Goal: Check status: Check status

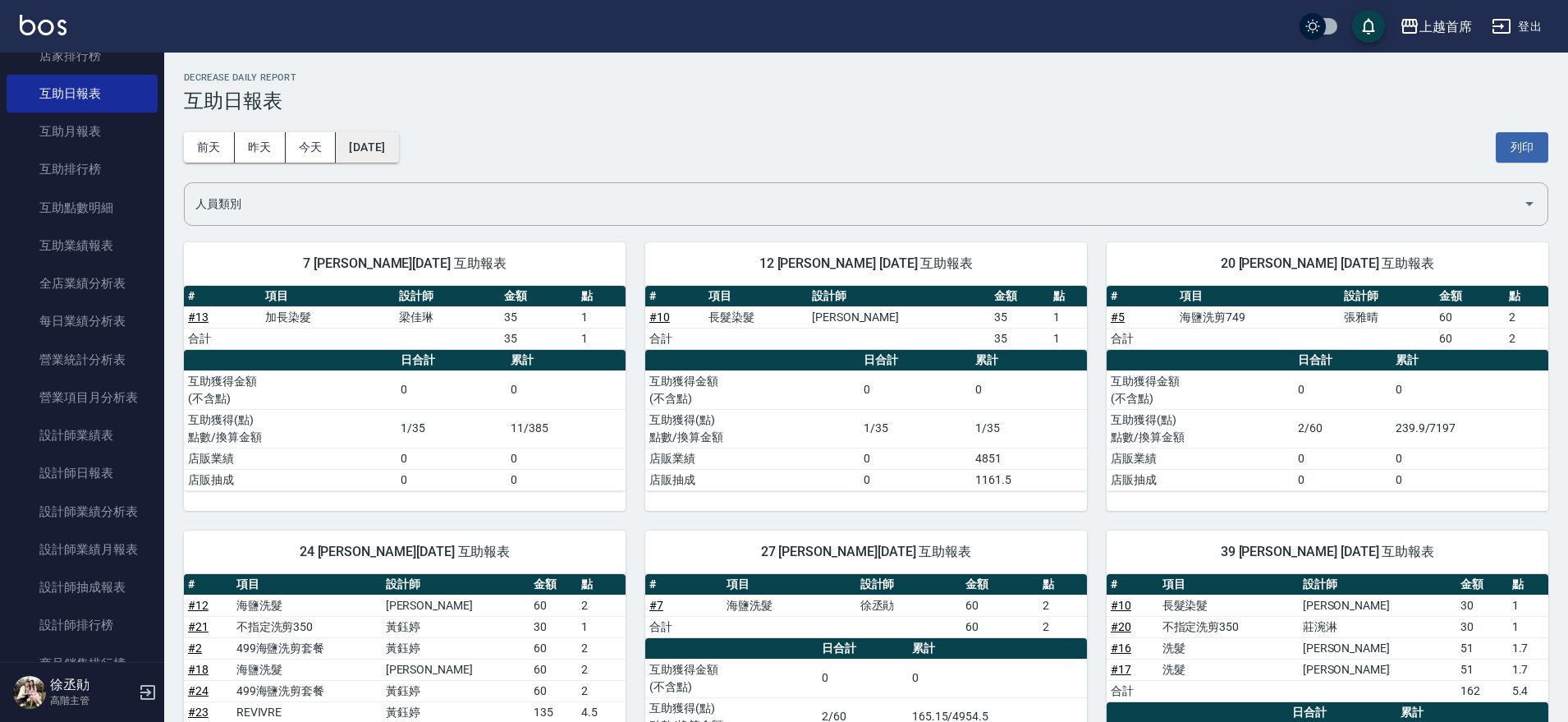
click at [398, 150] on button "[DATE]" at bounding box center [367, 147] width 63 height 30
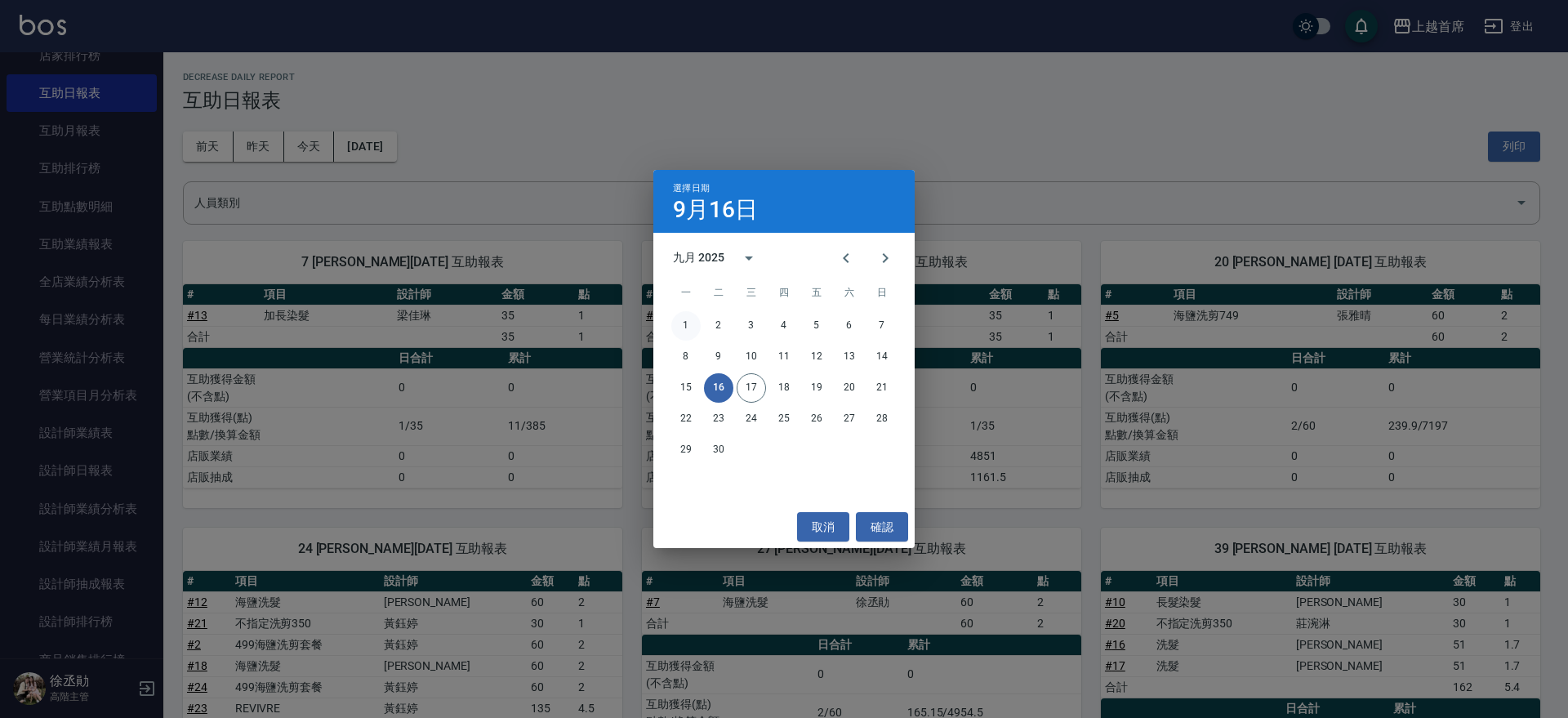
click at [689, 319] on button "1" at bounding box center [686, 326] width 30 height 30
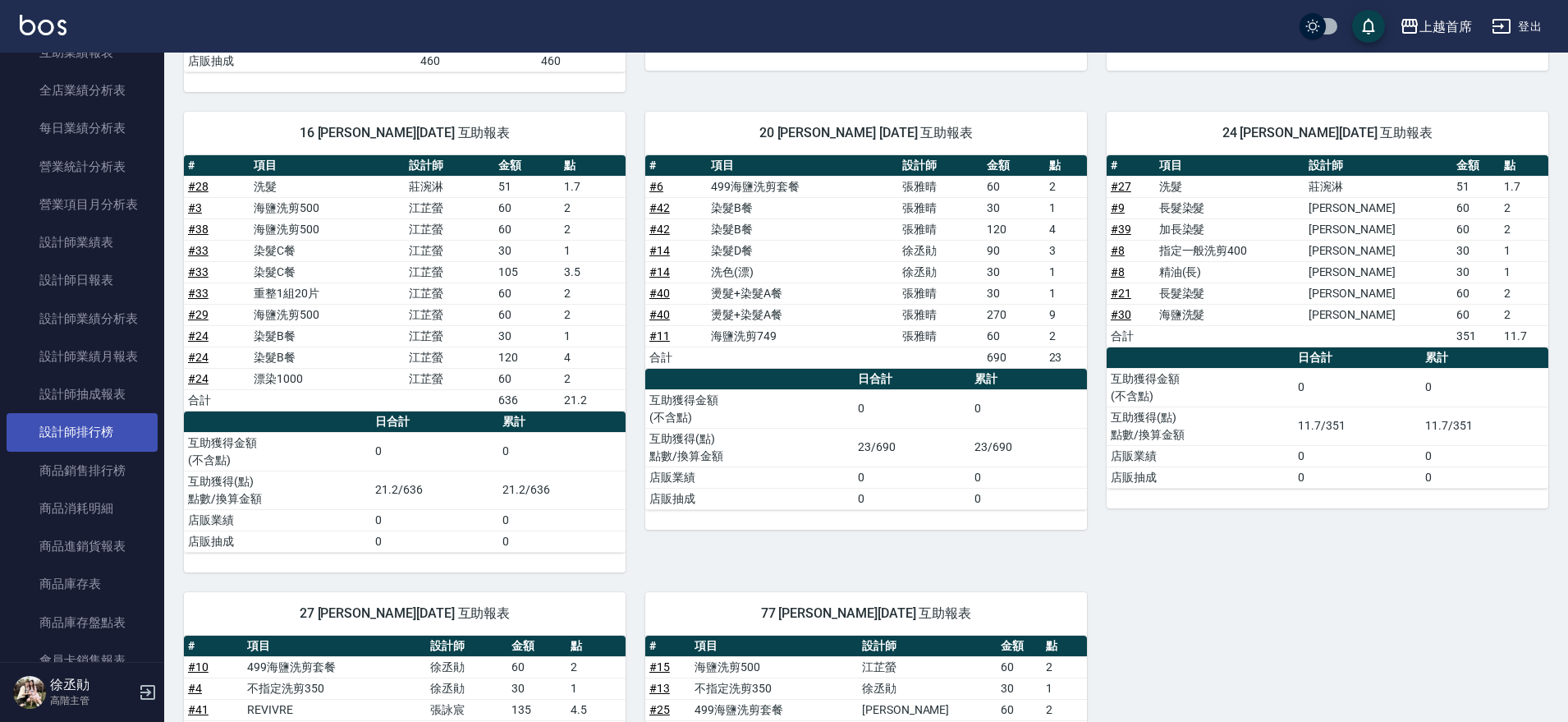
scroll to position [616, 0]
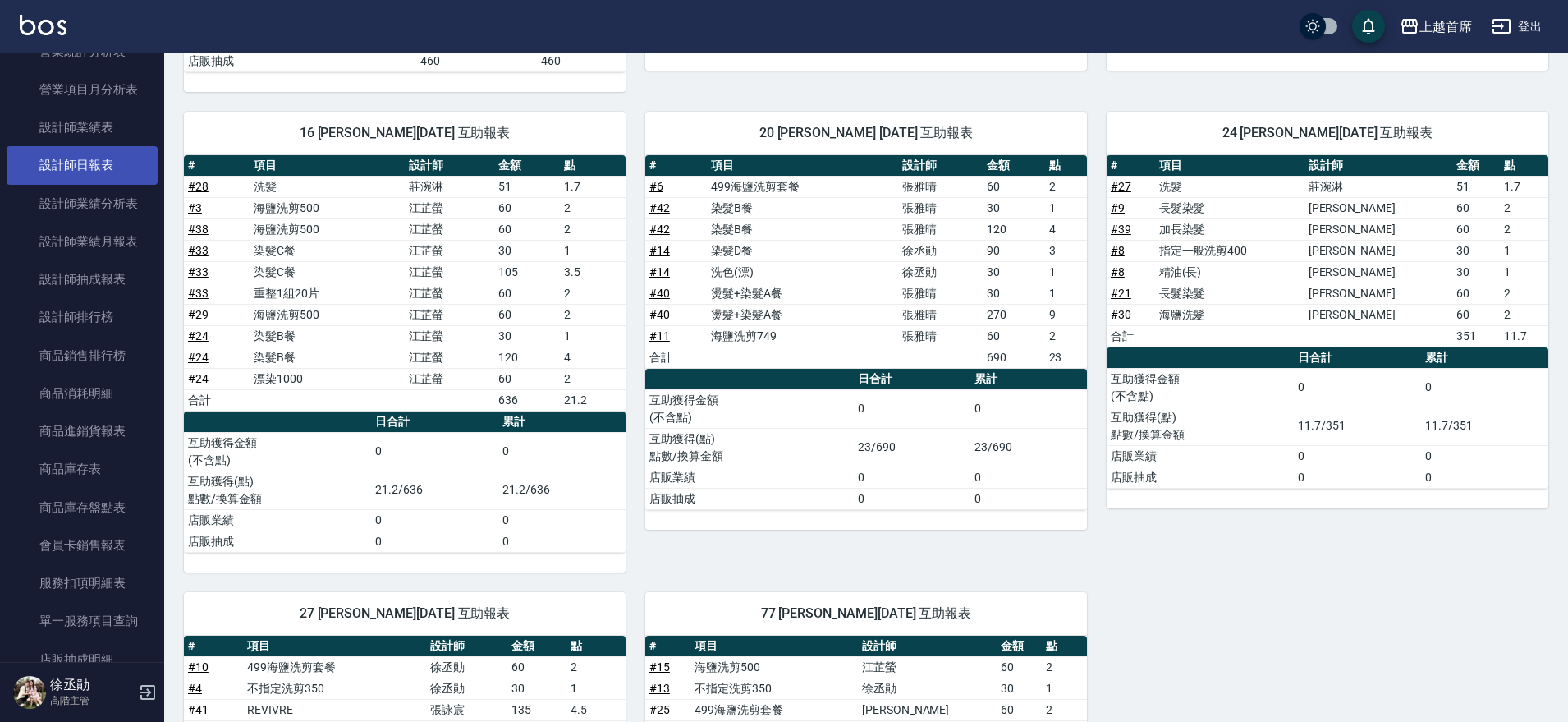
click at [83, 177] on link "設計師日報表" at bounding box center [82, 165] width 151 height 38
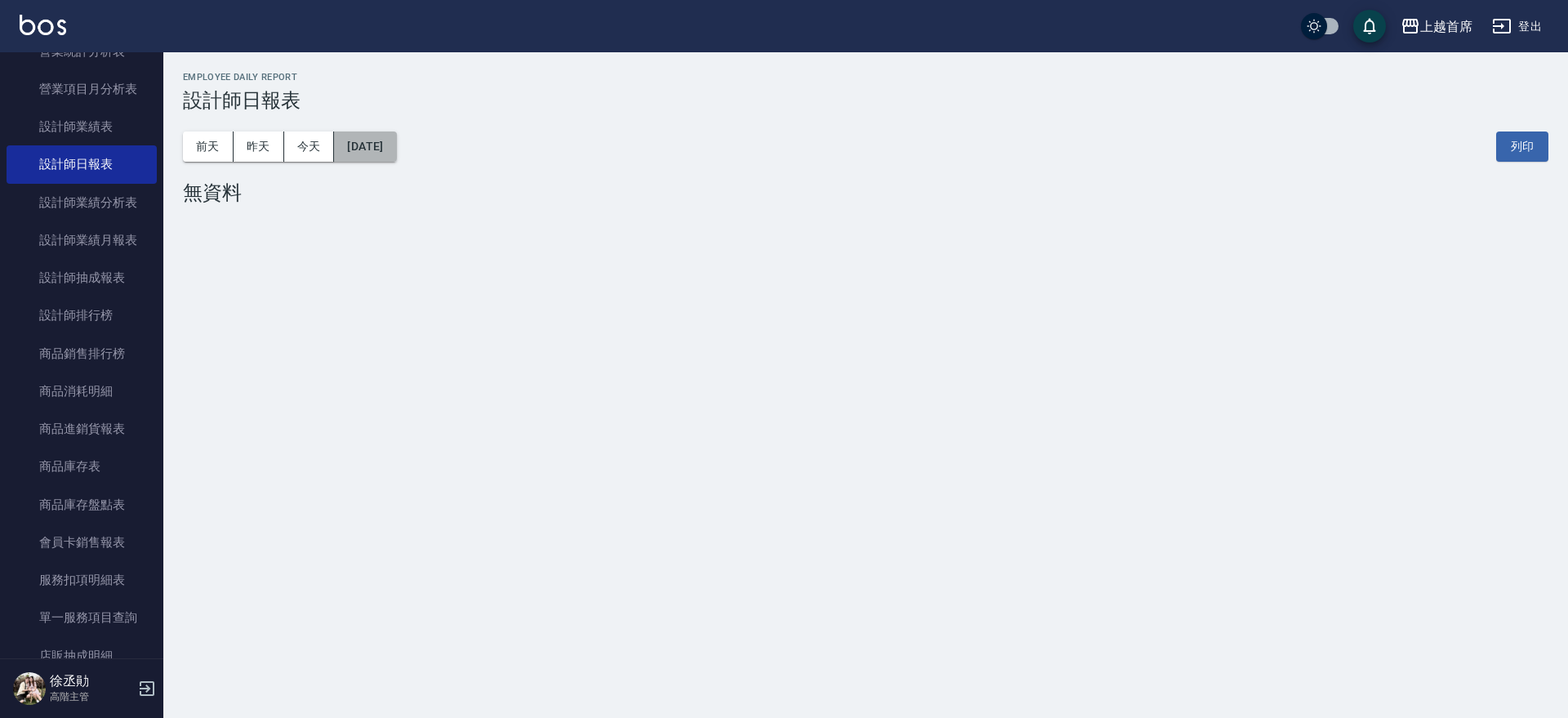
click at [343, 145] on button "[DATE]" at bounding box center [366, 146] width 62 height 30
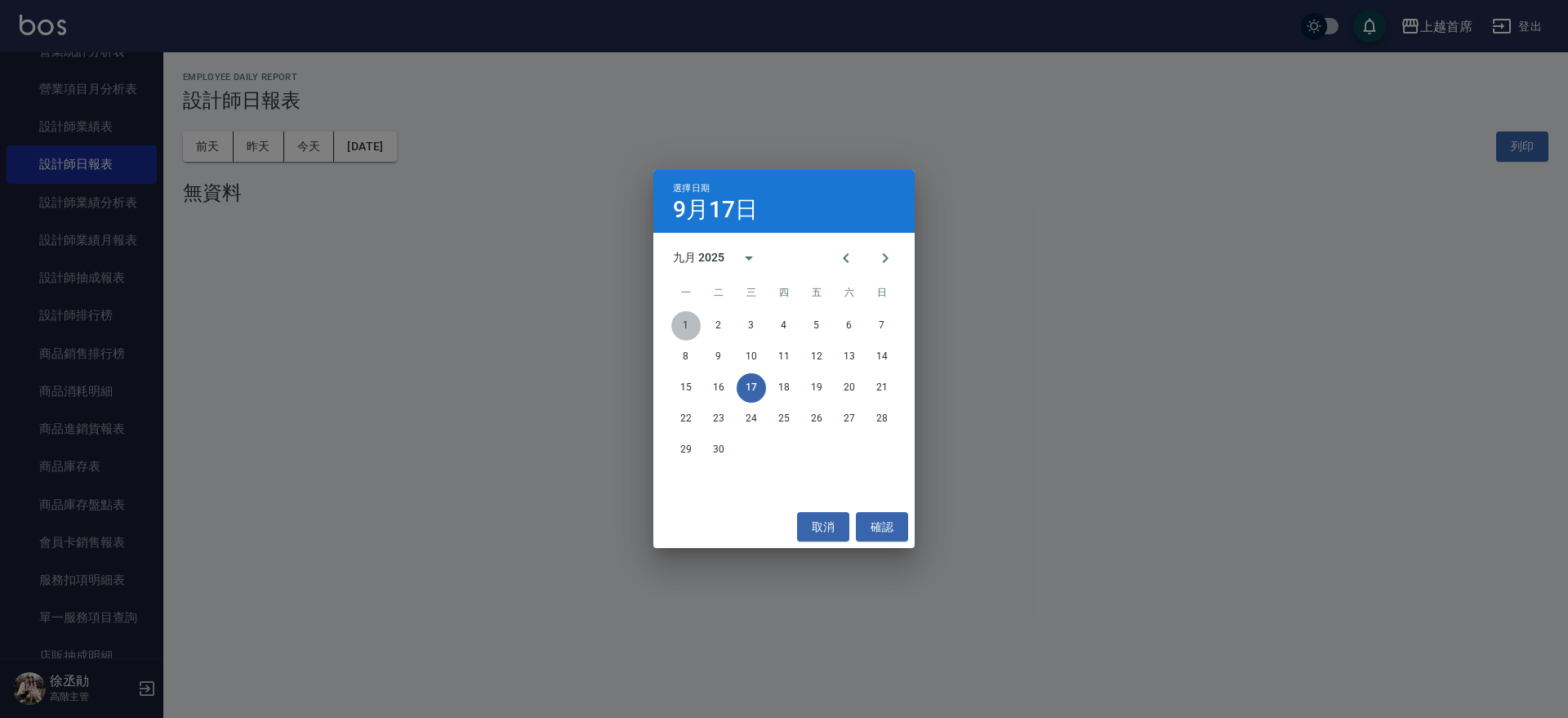
click at [675, 318] on button "1" at bounding box center [686, 326] width 30 height 30
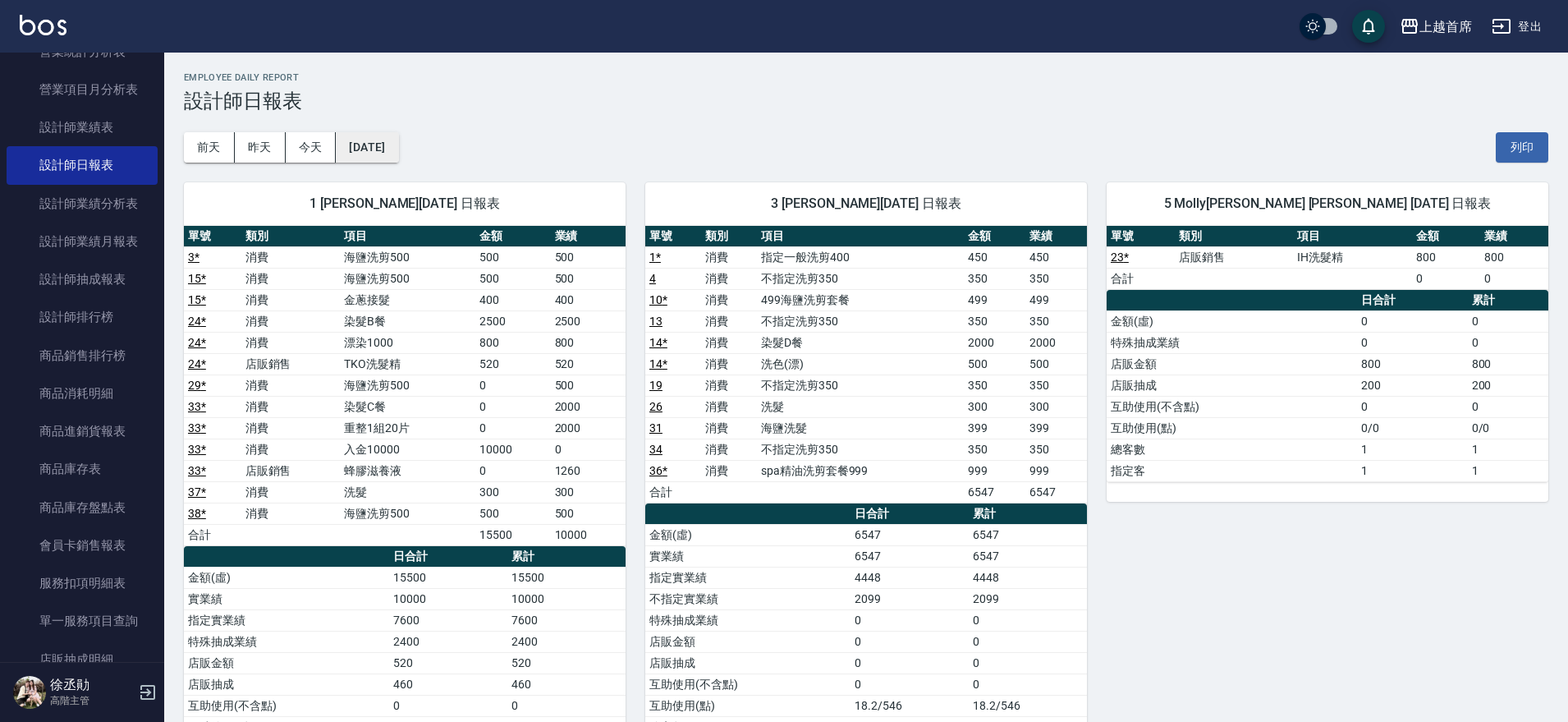
click at [398, 147] on button "[DATE]" at bounding box center [367, 147] width 63 height 30
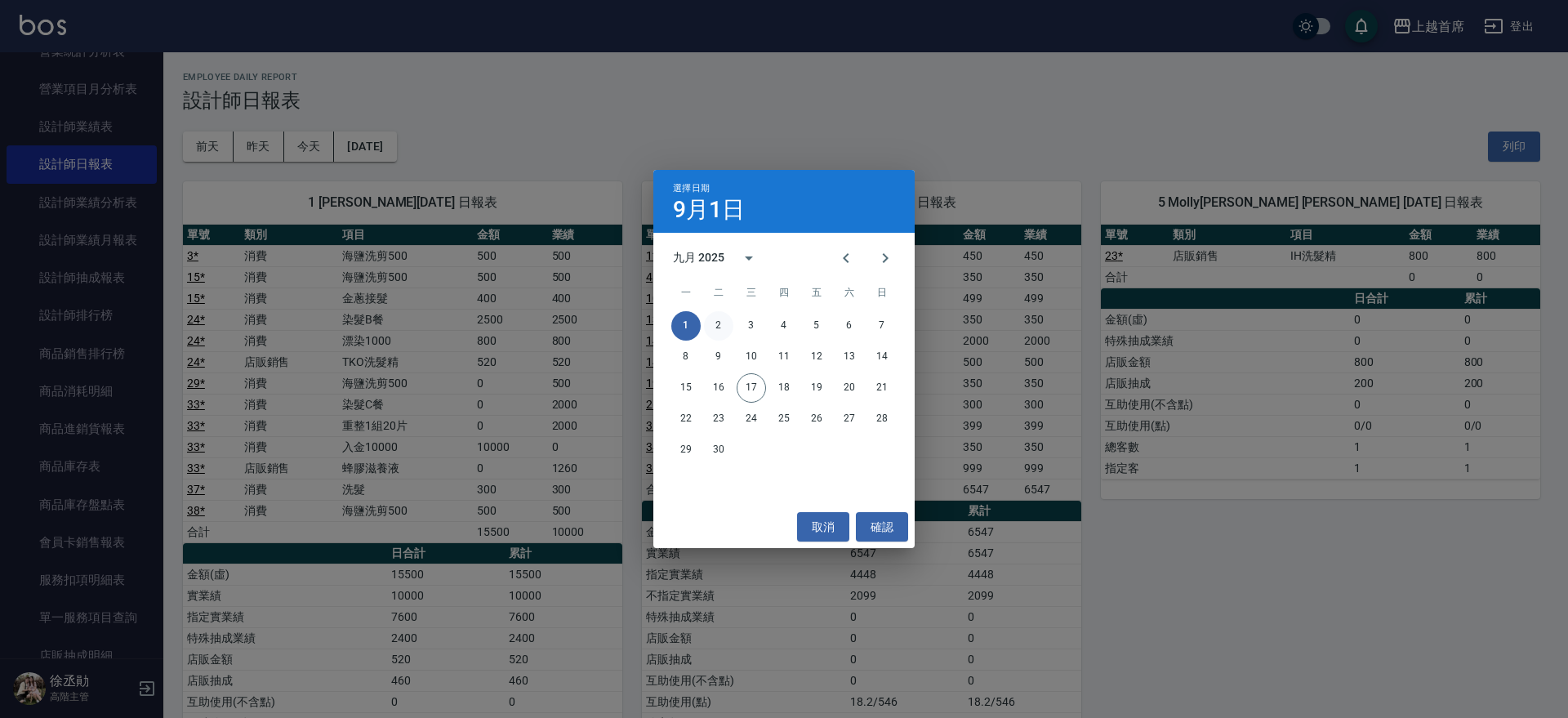
click at [719, 324] on button "2" at bounding box center [719, 326] width 30 height 30
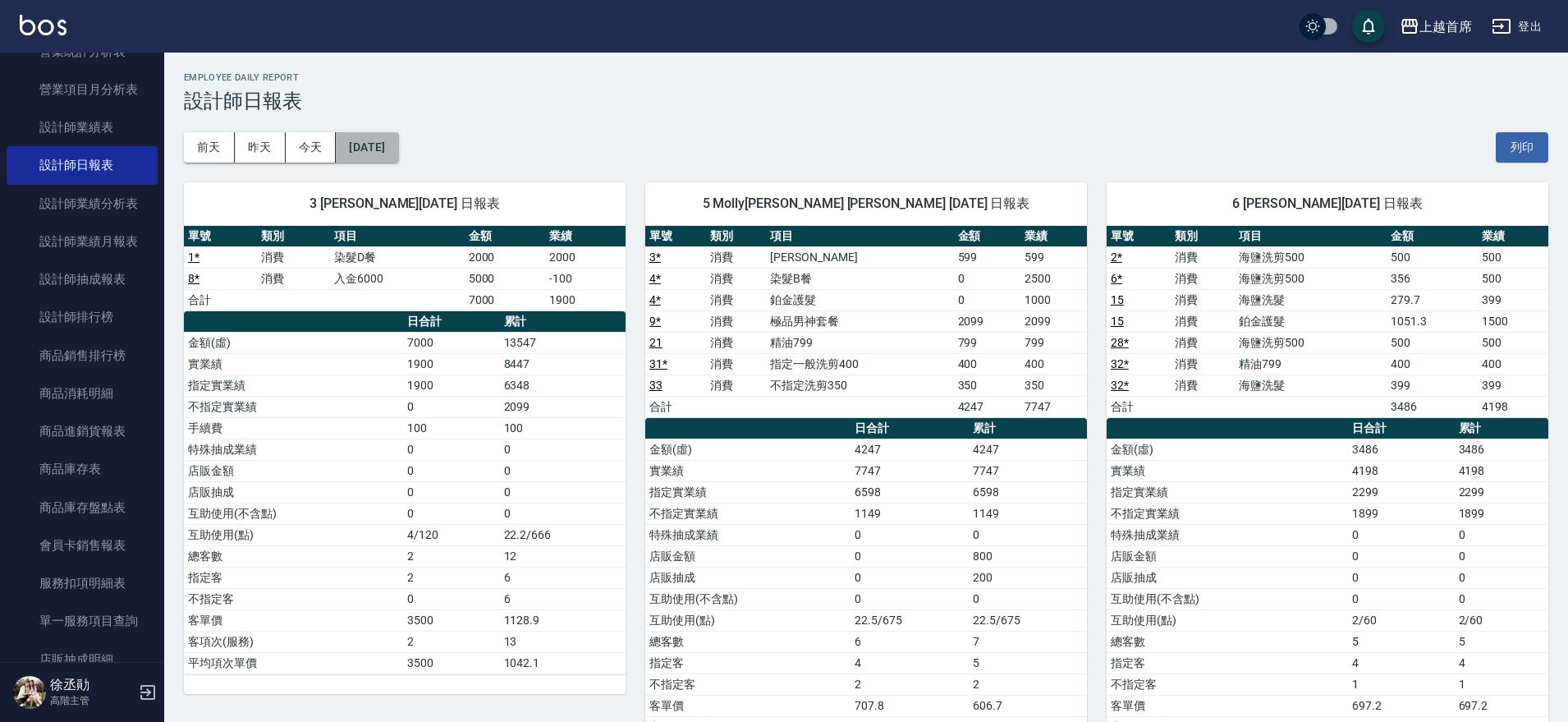
click at [398, 137] on button "[DATE]" at bounding box center [367, 147] width 63 height 30
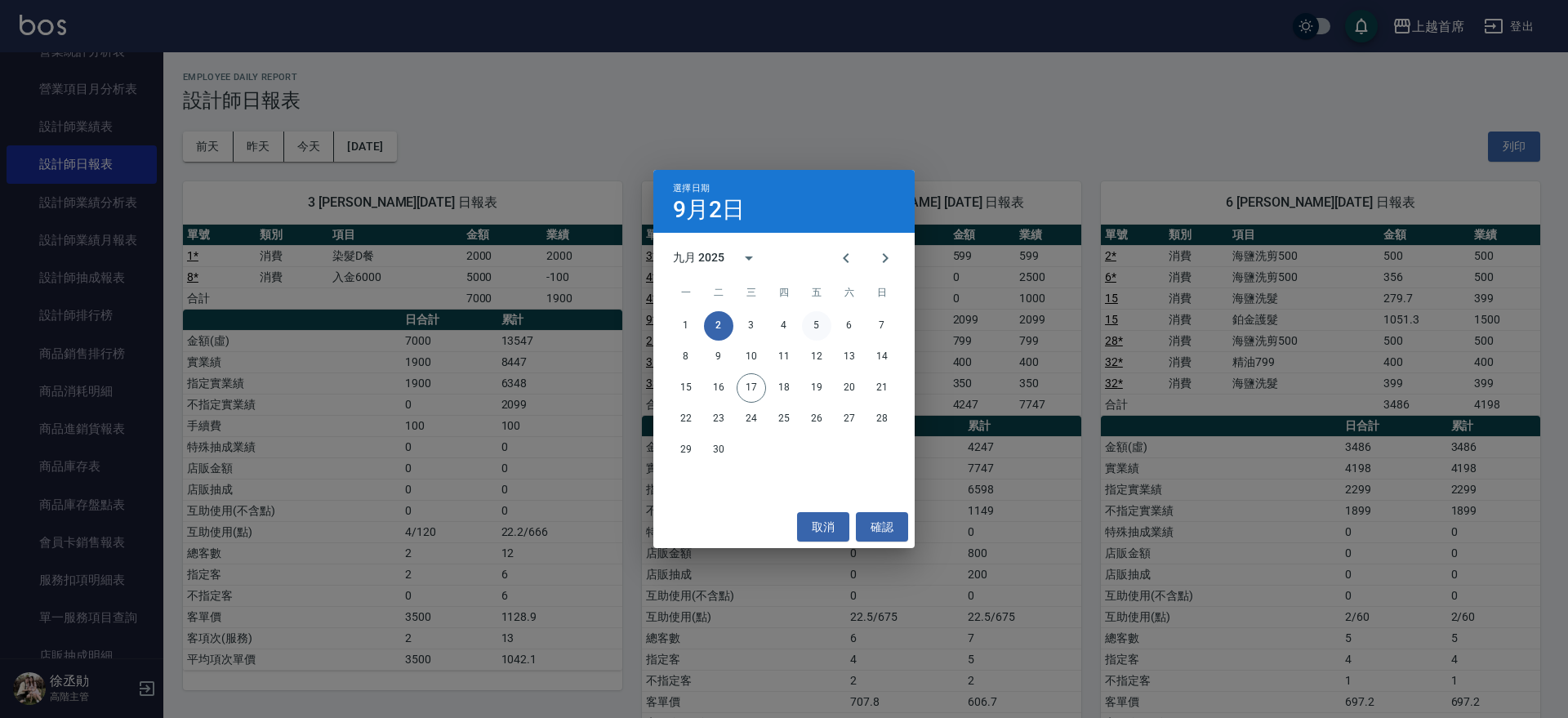
click at [816, 321] on button "5" at bounding box center [817, 326] width 30 height 30
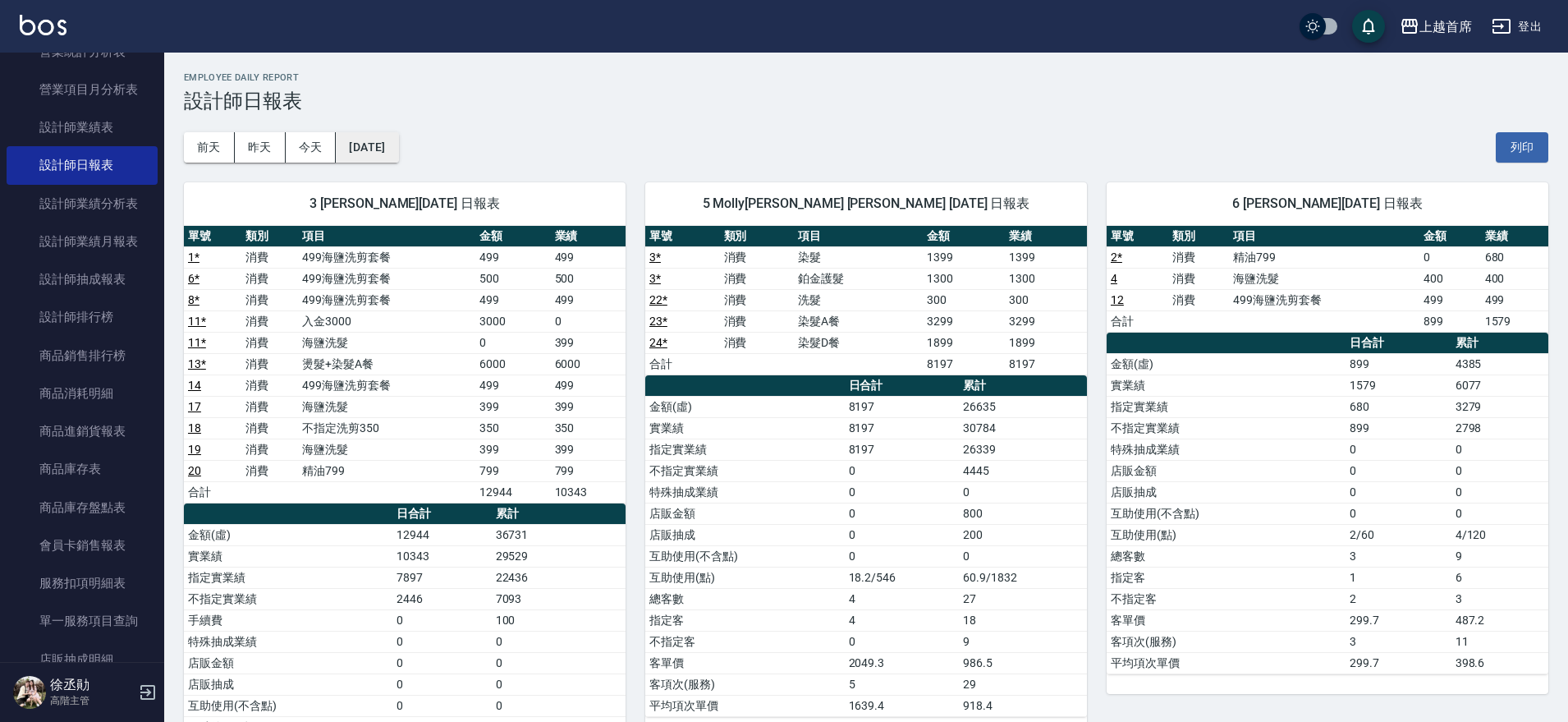
click at [396, 144] on button "[DATE]" at bounding box center [367, 147] width 63 height 30
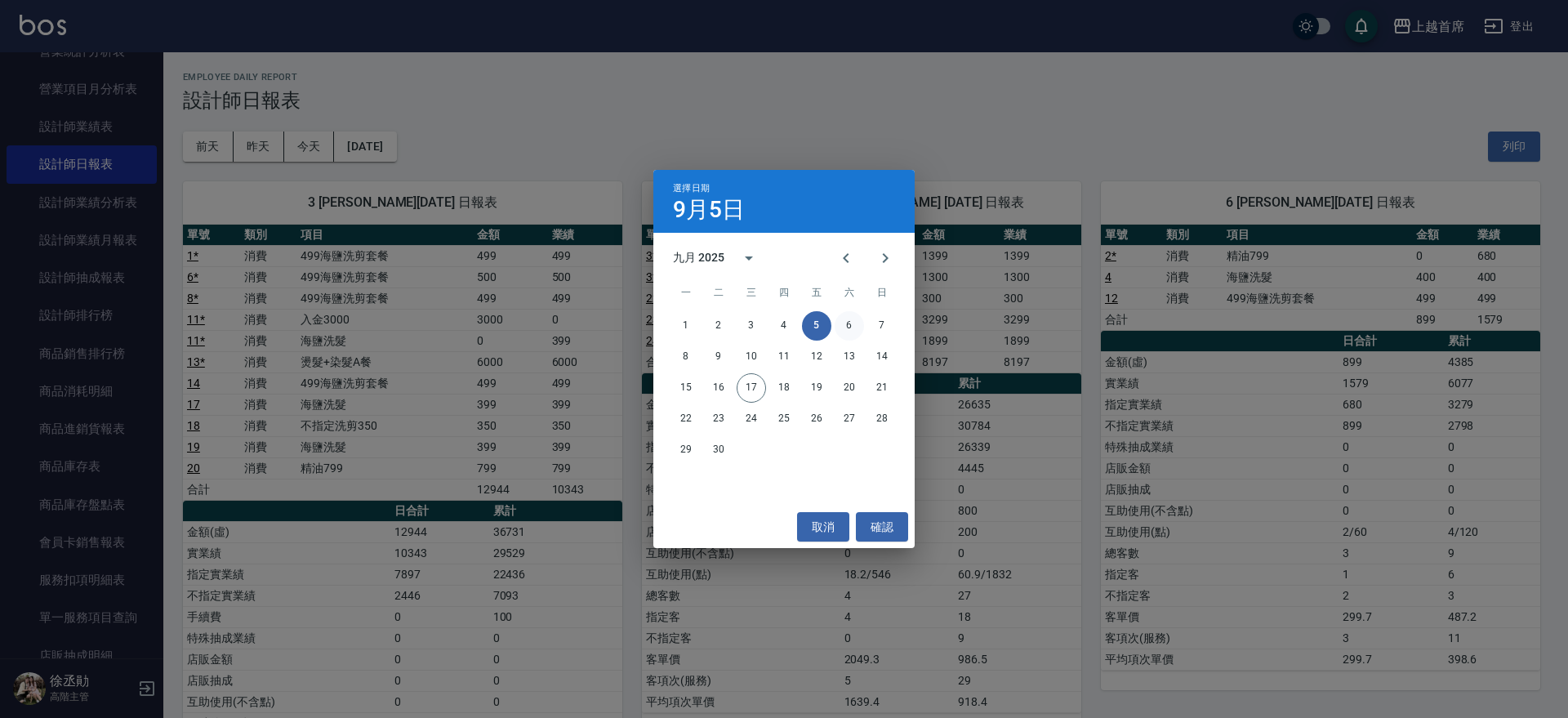
click at [842, 329] on button "6" at bounding box center [850, 326] width 30 height 30
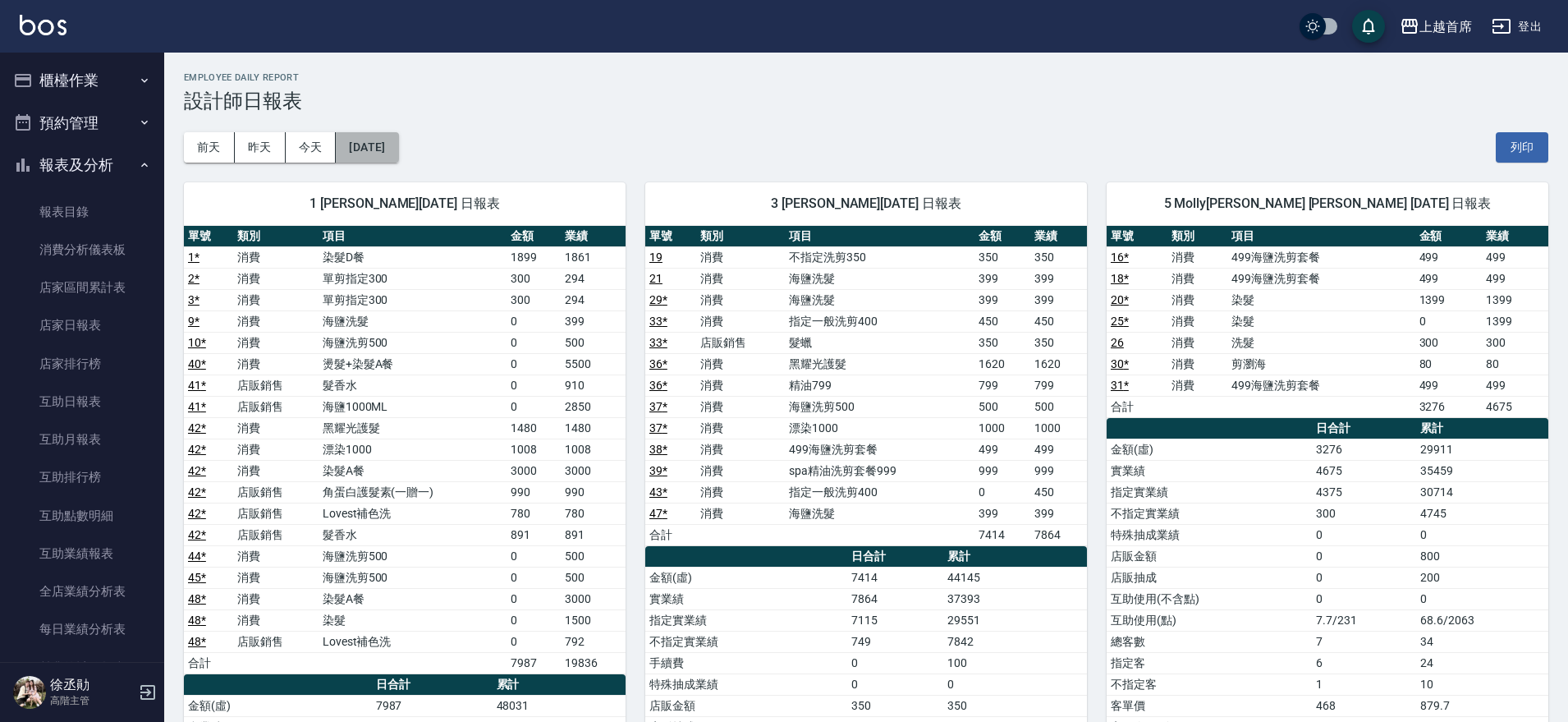
click at [377, 138] on button "[DATE]" at bounding box center [367, 147] width 63 height 30
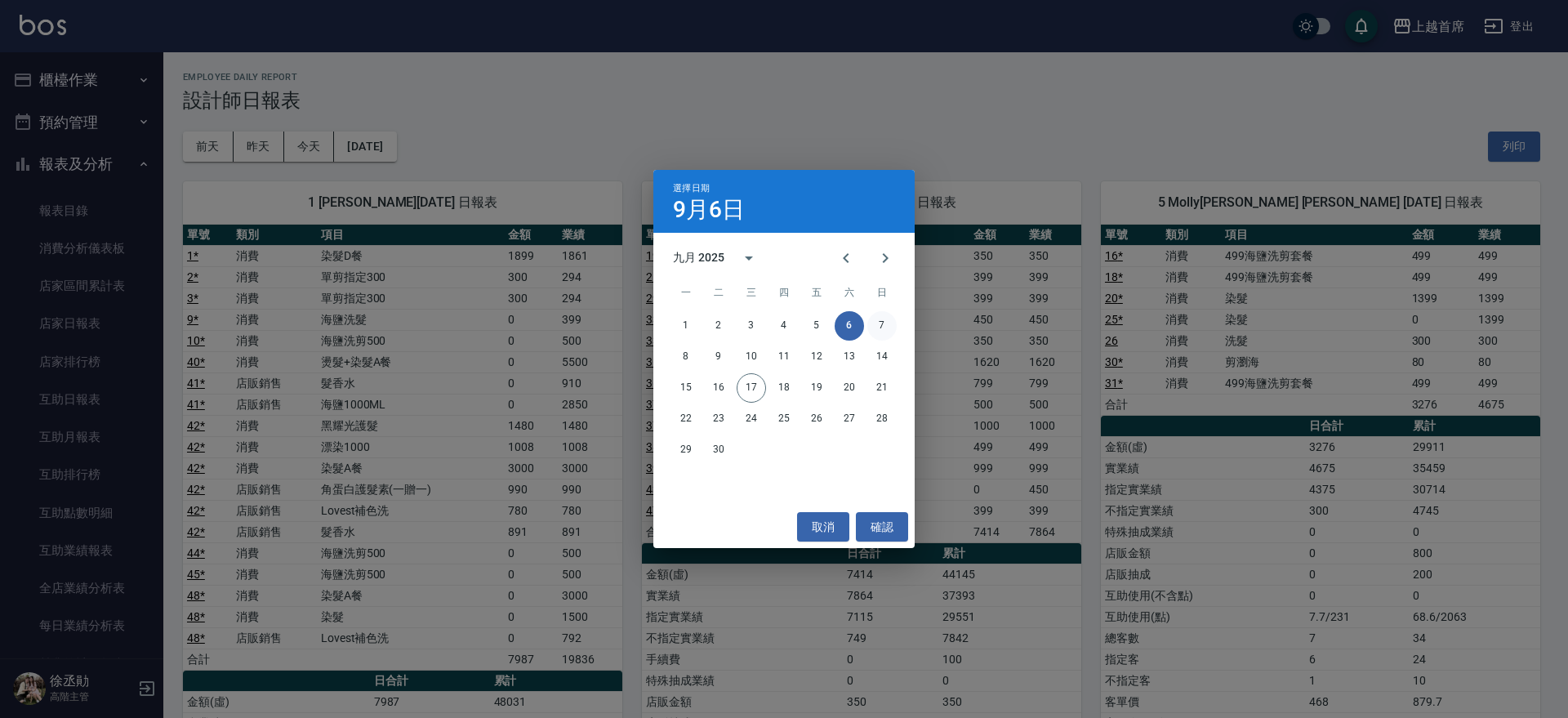
click at [876, 325] on button "7" at bounding box center [882, 326] width 30 height 30
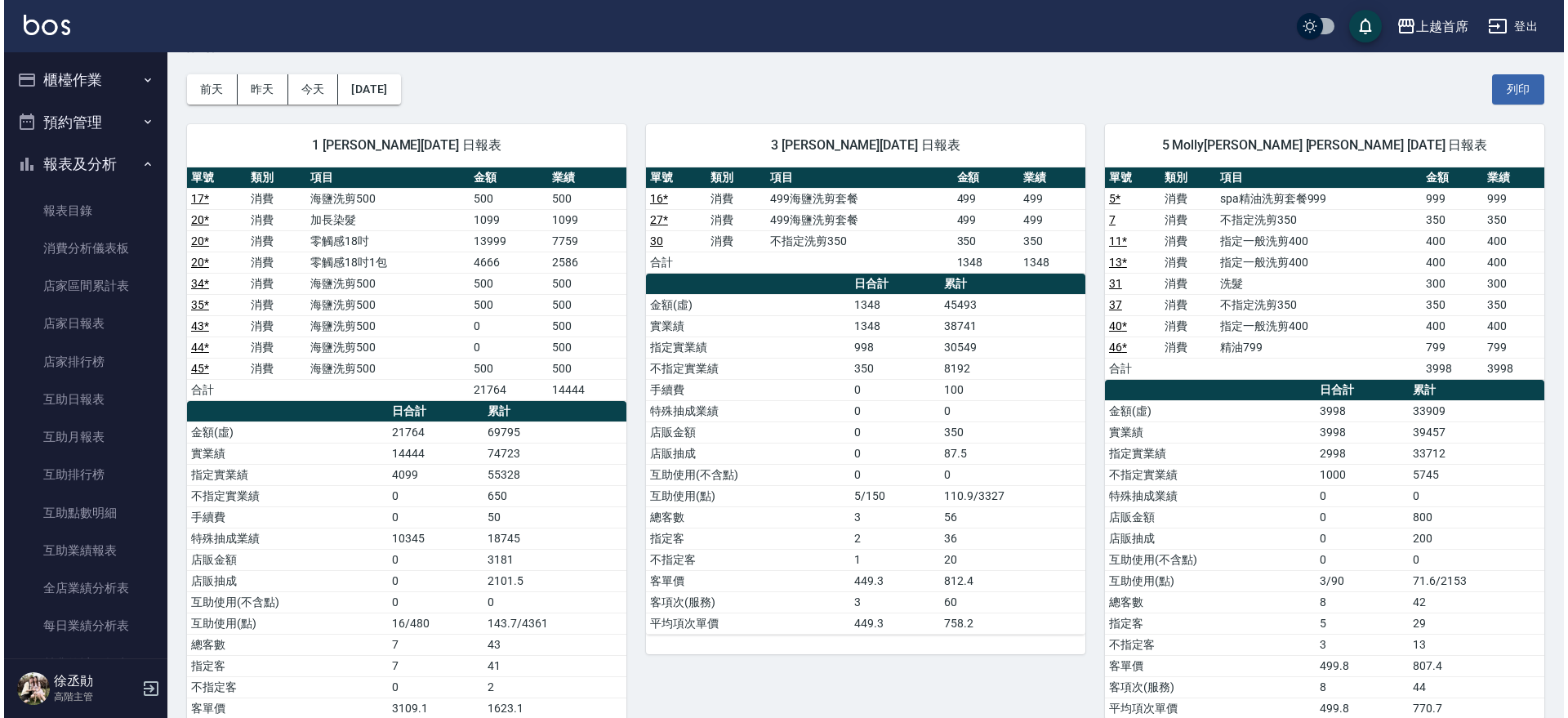
scroll to position [2, 0]
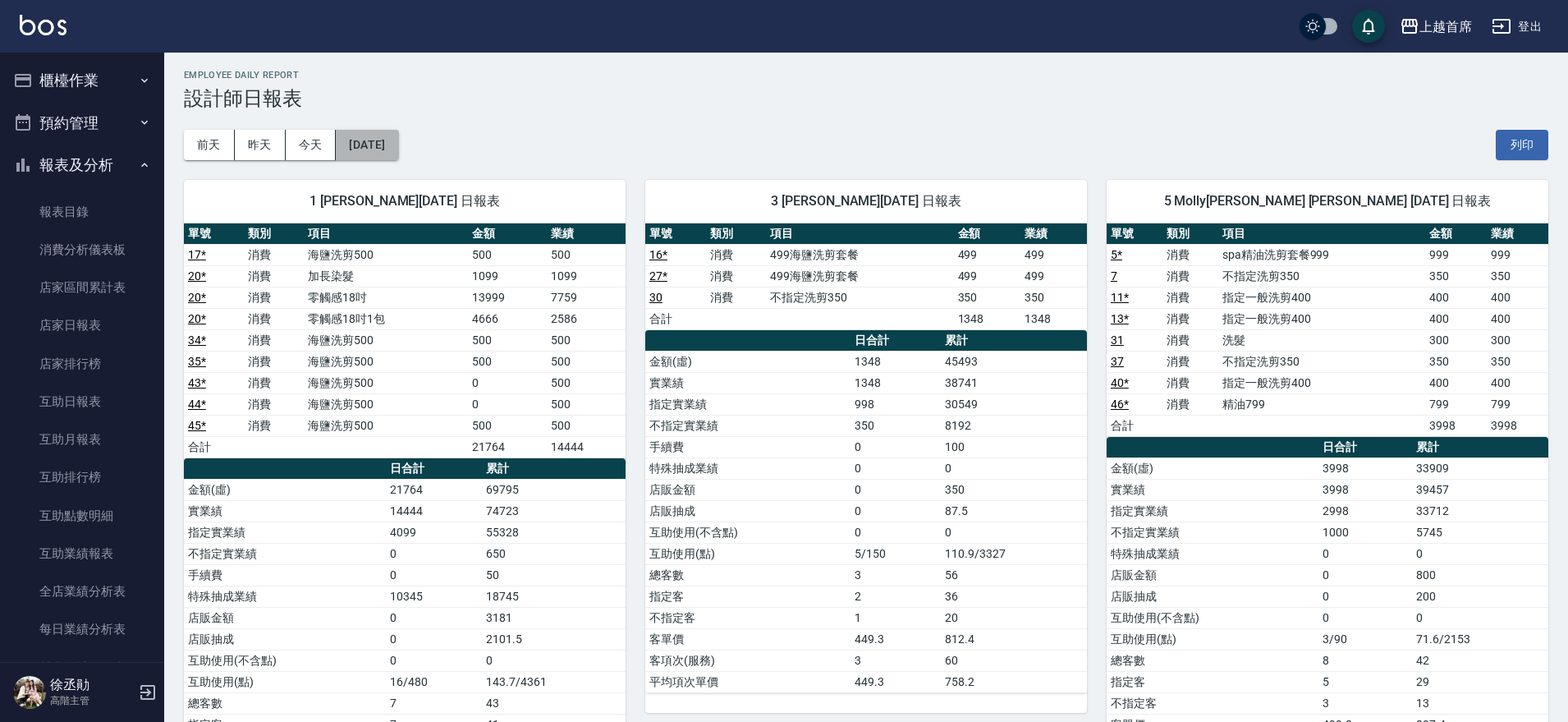
click at [398, 142] on button "[DATE]" at bounding box center [367, 144] width 63 height 30
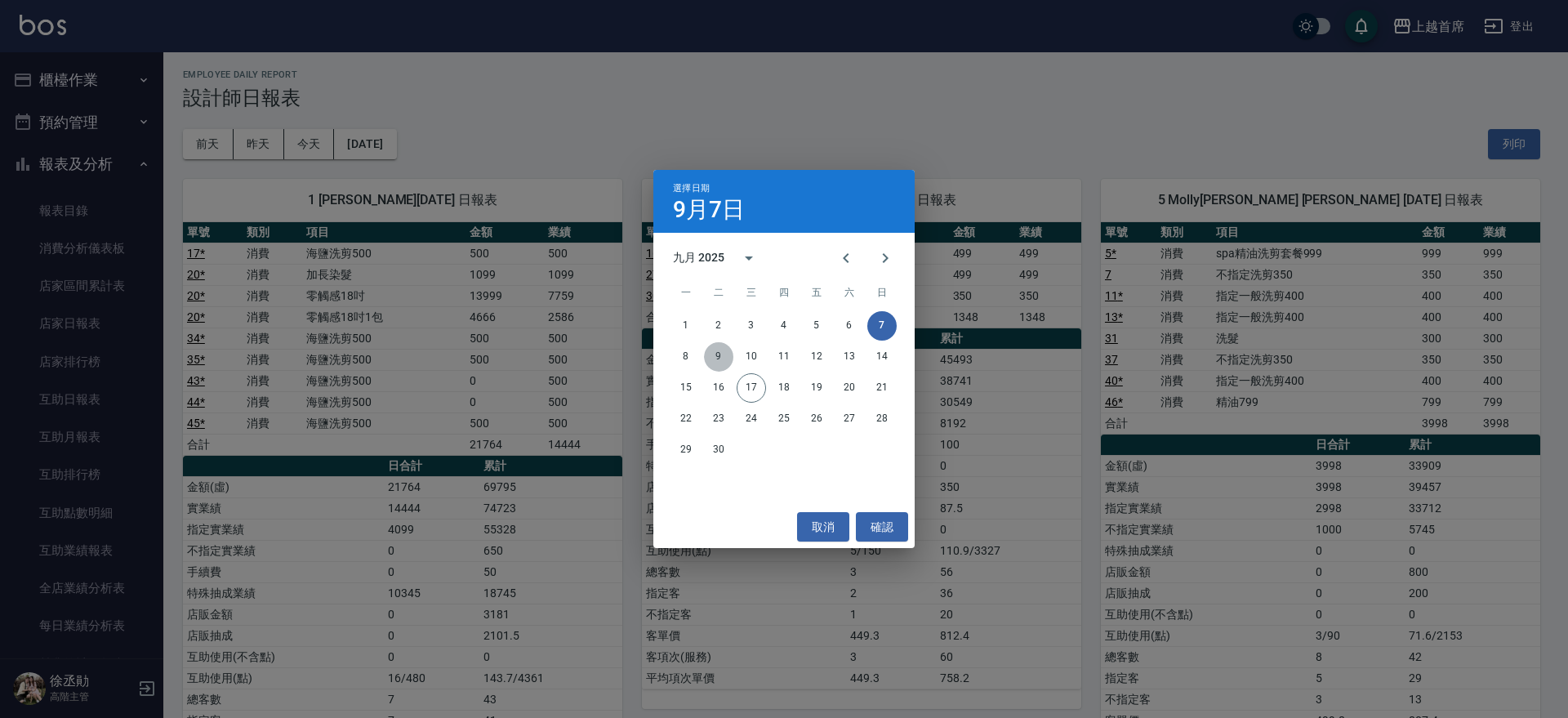
click at [719, 353] on button "9" at bounding box center [719, 357] width 30 height 30
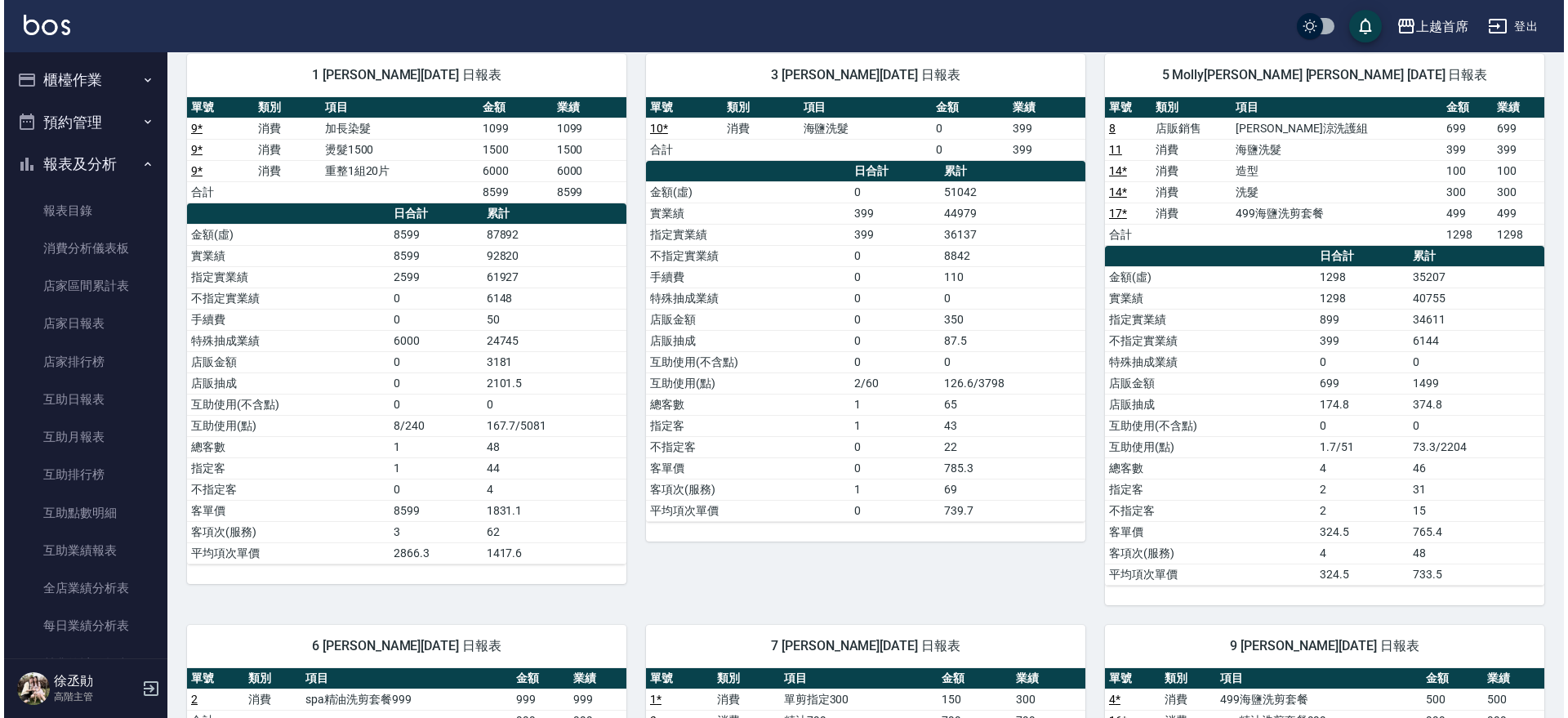
scroll to position [67, 0]
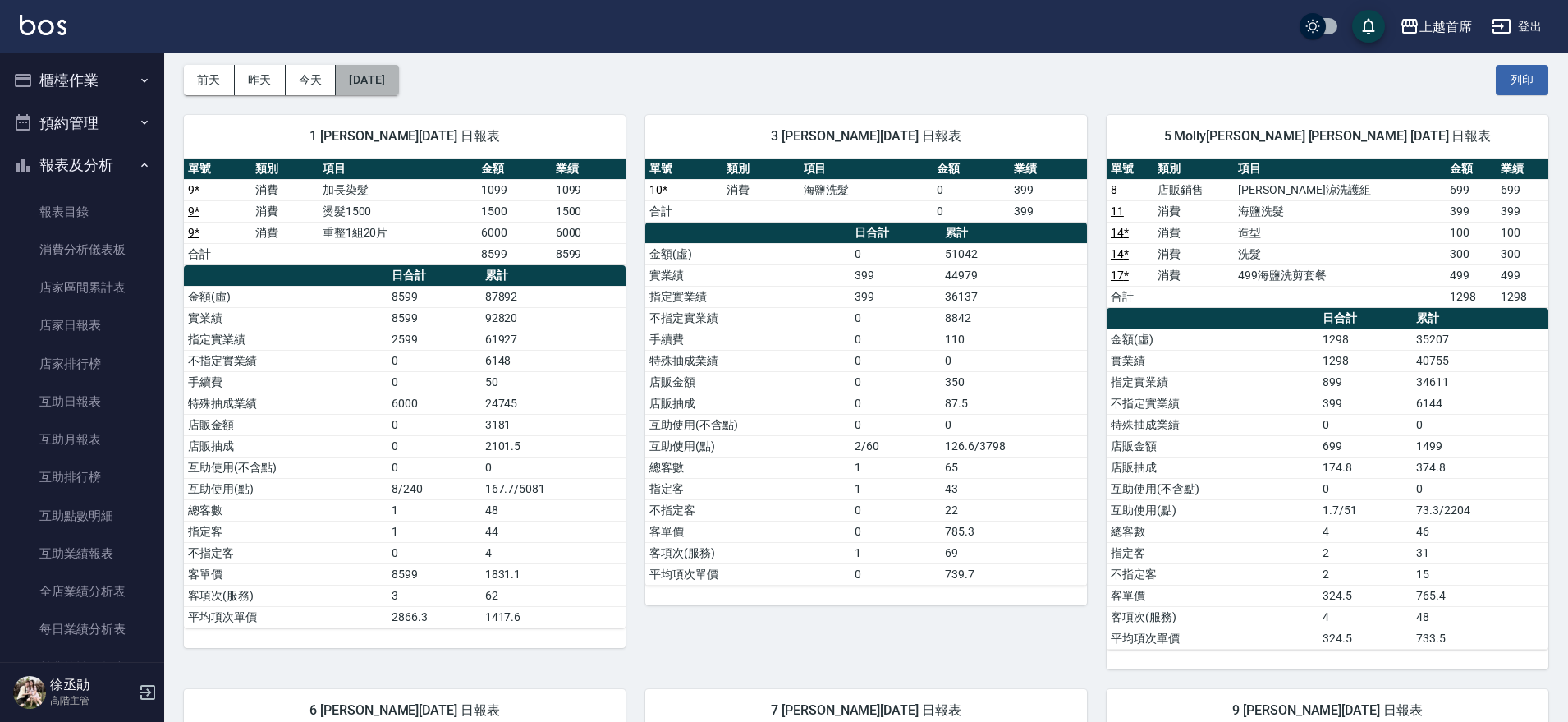
click at [398, 73] on button "[DATE]" at bounding box center [367, 80] width 63 height 30
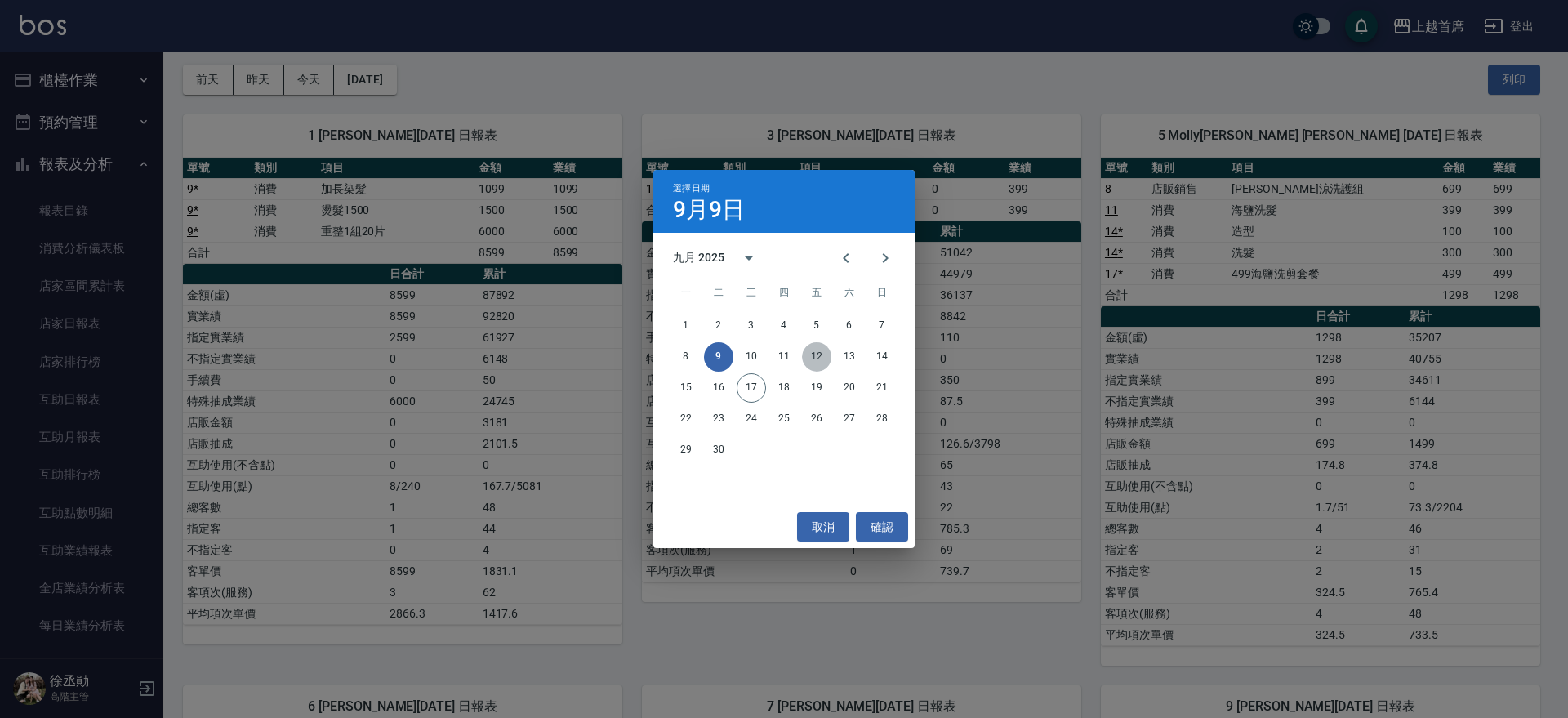
click at [814, 357] on button "12" at bounding box center [817, 357] width 30 height 30
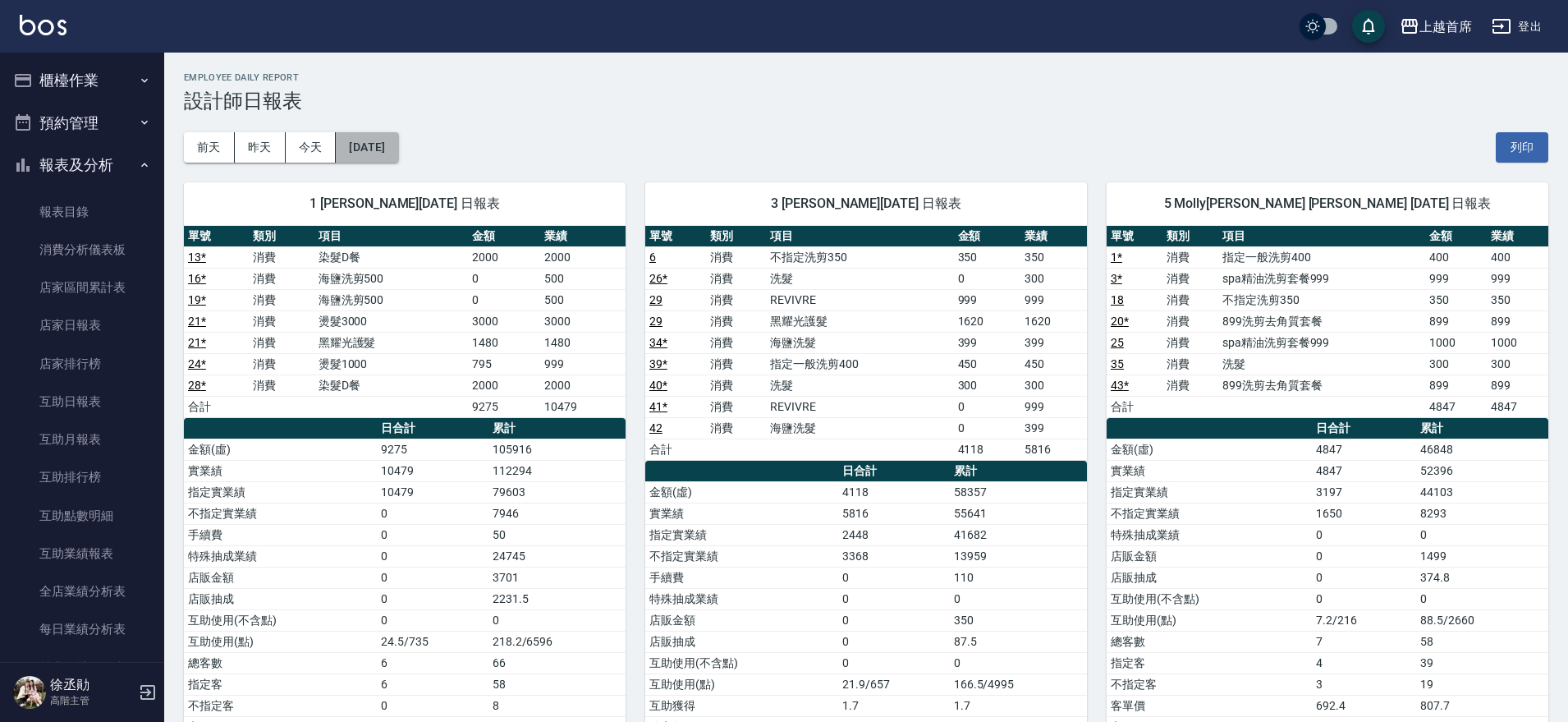
click at [398, 154] on button "[DATE]" at bounding box center [367, 147] width 63 height 30
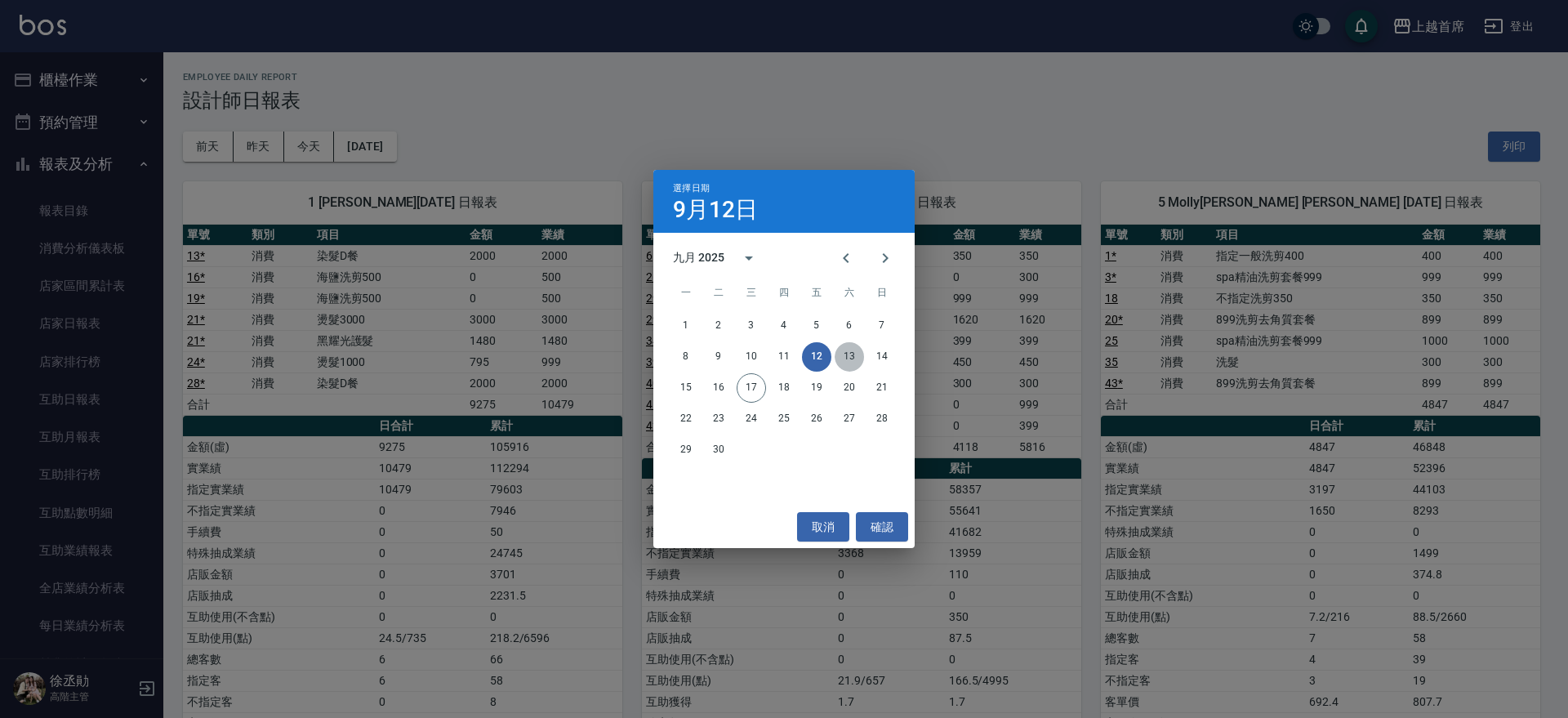
click at [850, 359] on button "13" at bounding box center [850, 357] width 30 height 30
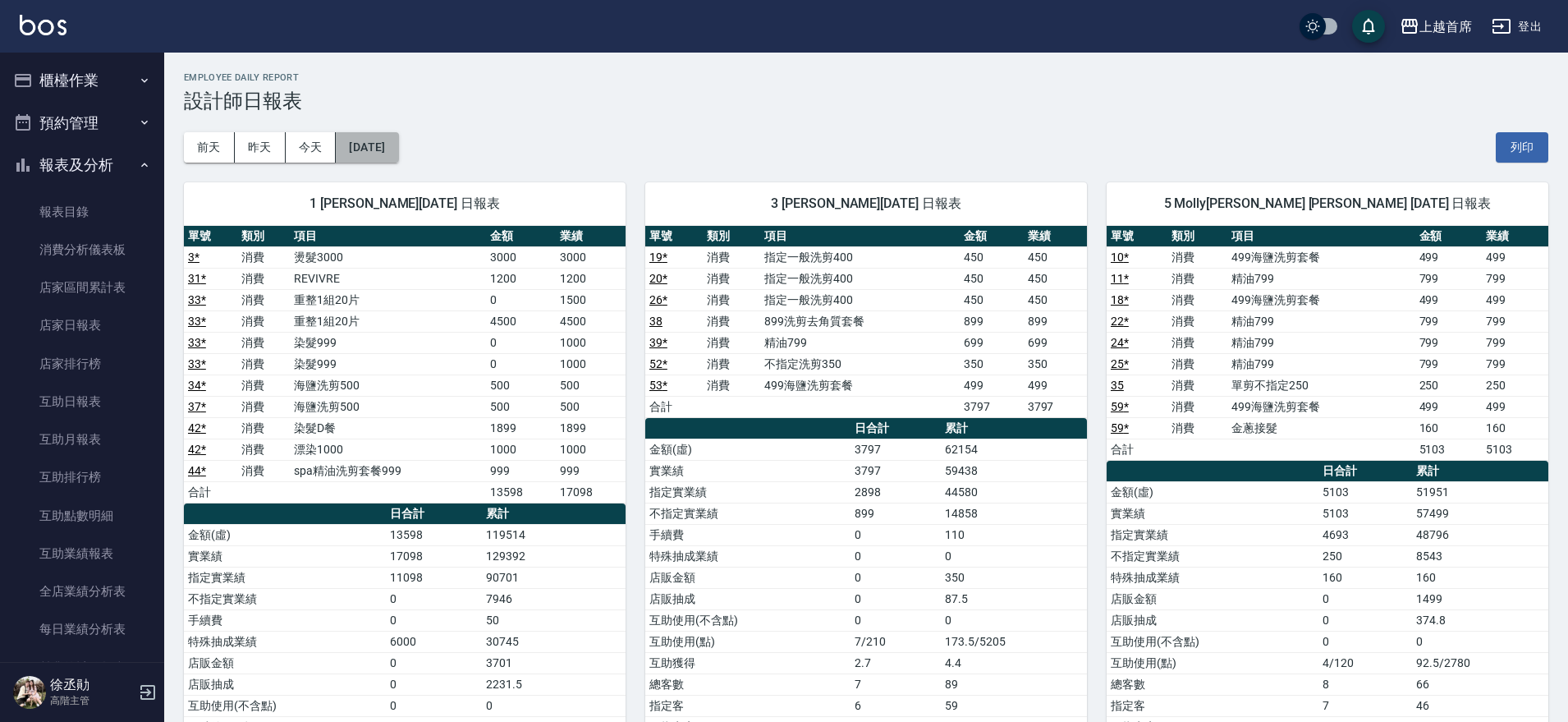
click at [392, 139] on button "[DATE]" at bounding box center [367, 147] width 63 height 30
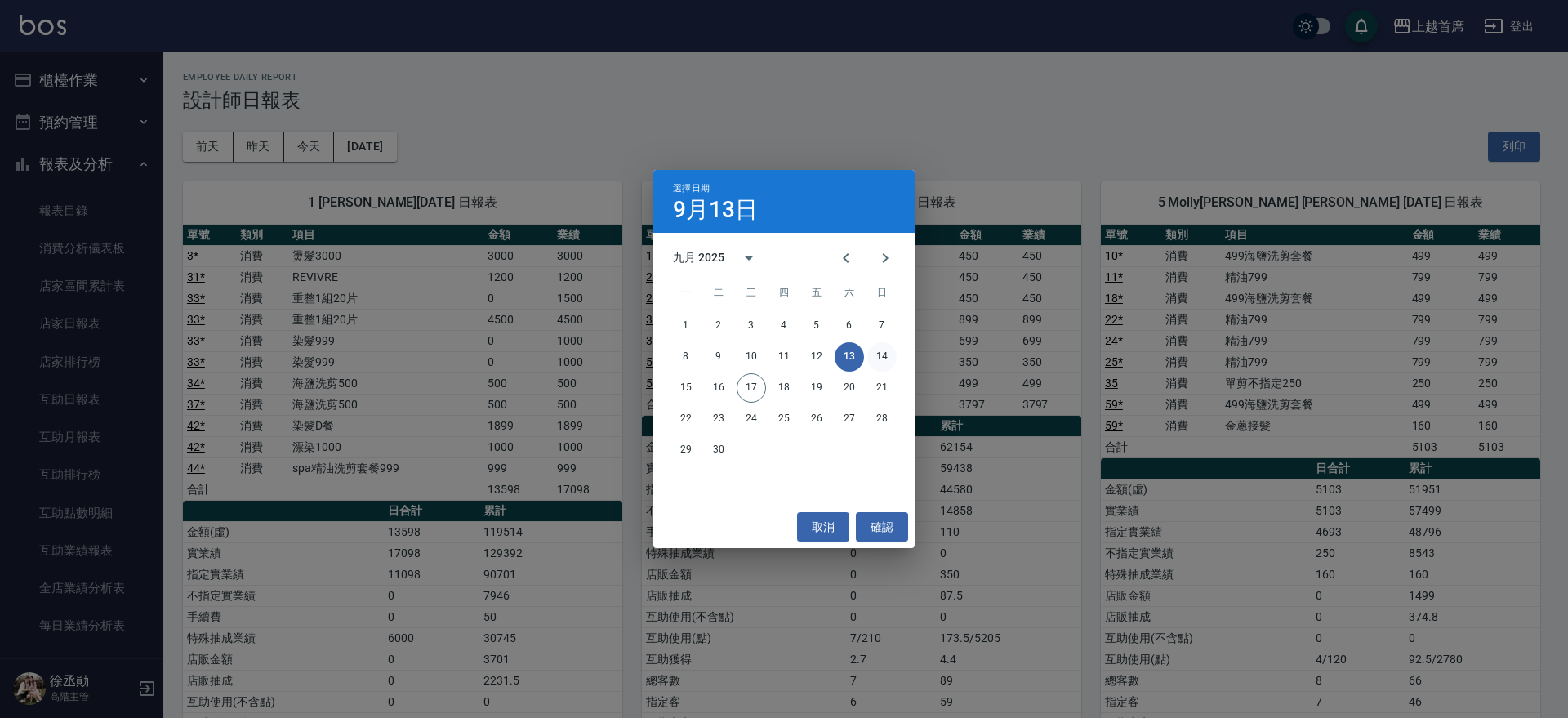
click at [887, 361] on button "14" at bounding box center [882, 357] width 30 height 30
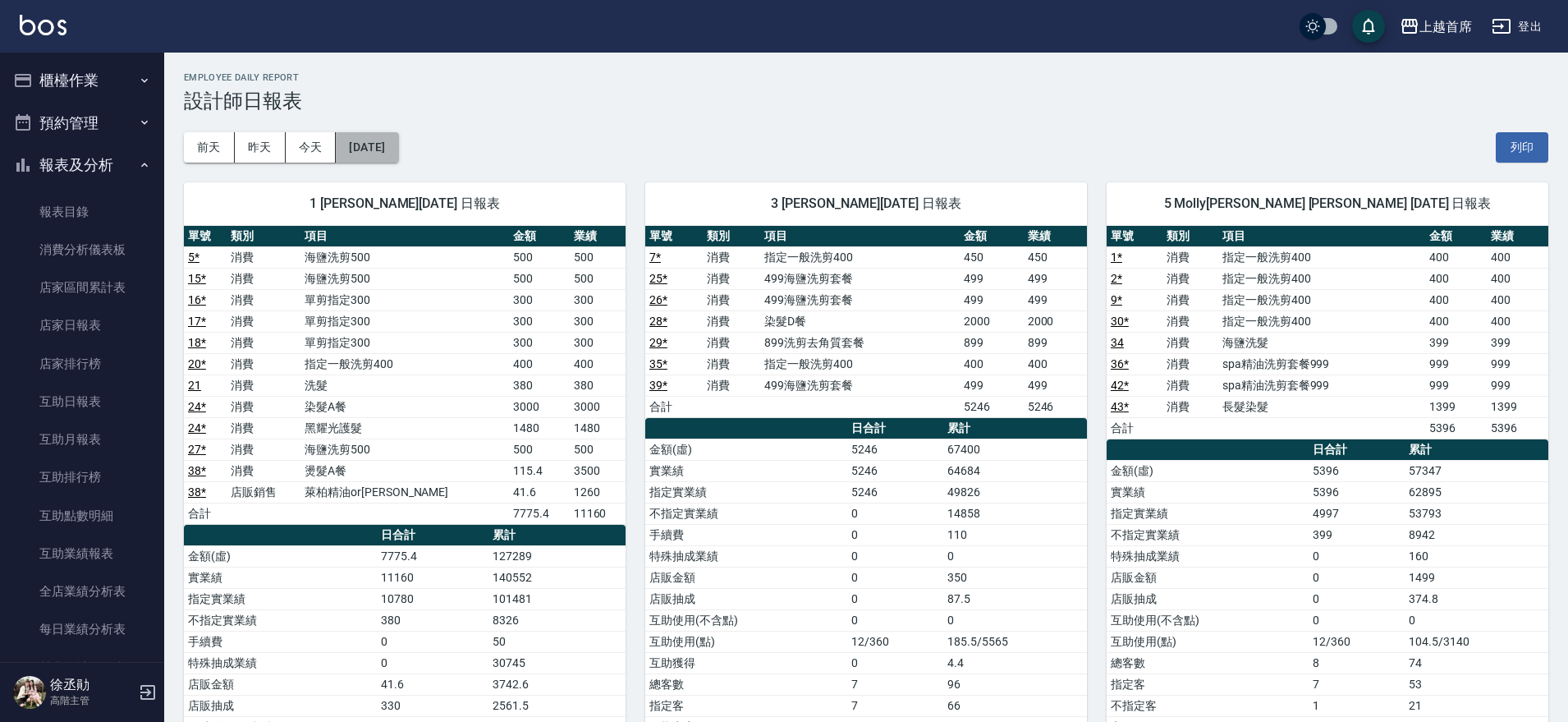
click at [398, 150] on button "[DATE]" at bounding box center [367, 147] width 63 height 30
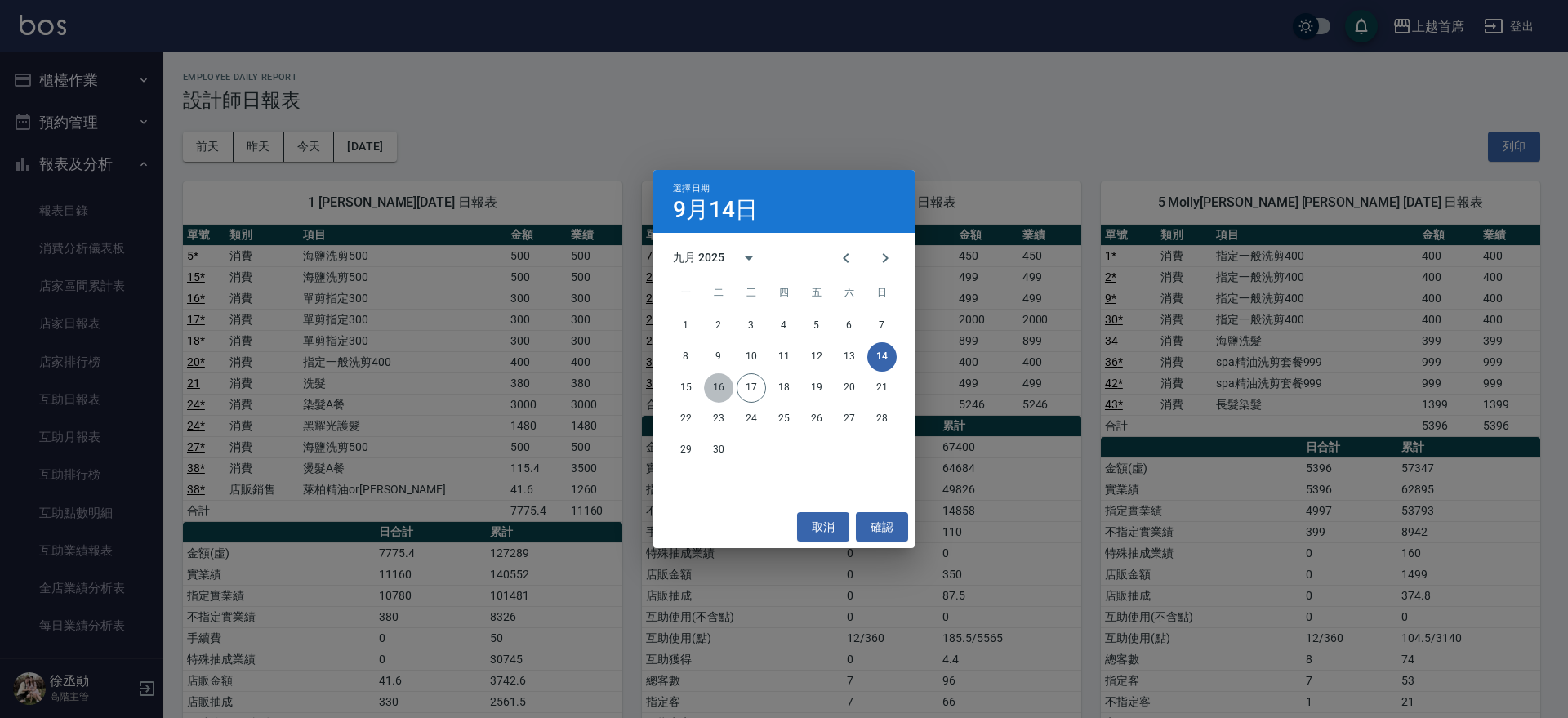
click at [723, 386] on button "16" at bounding box center [719, 388] width 30 height 30
